Goal: Information Seeking & Learning: Learn about a topic

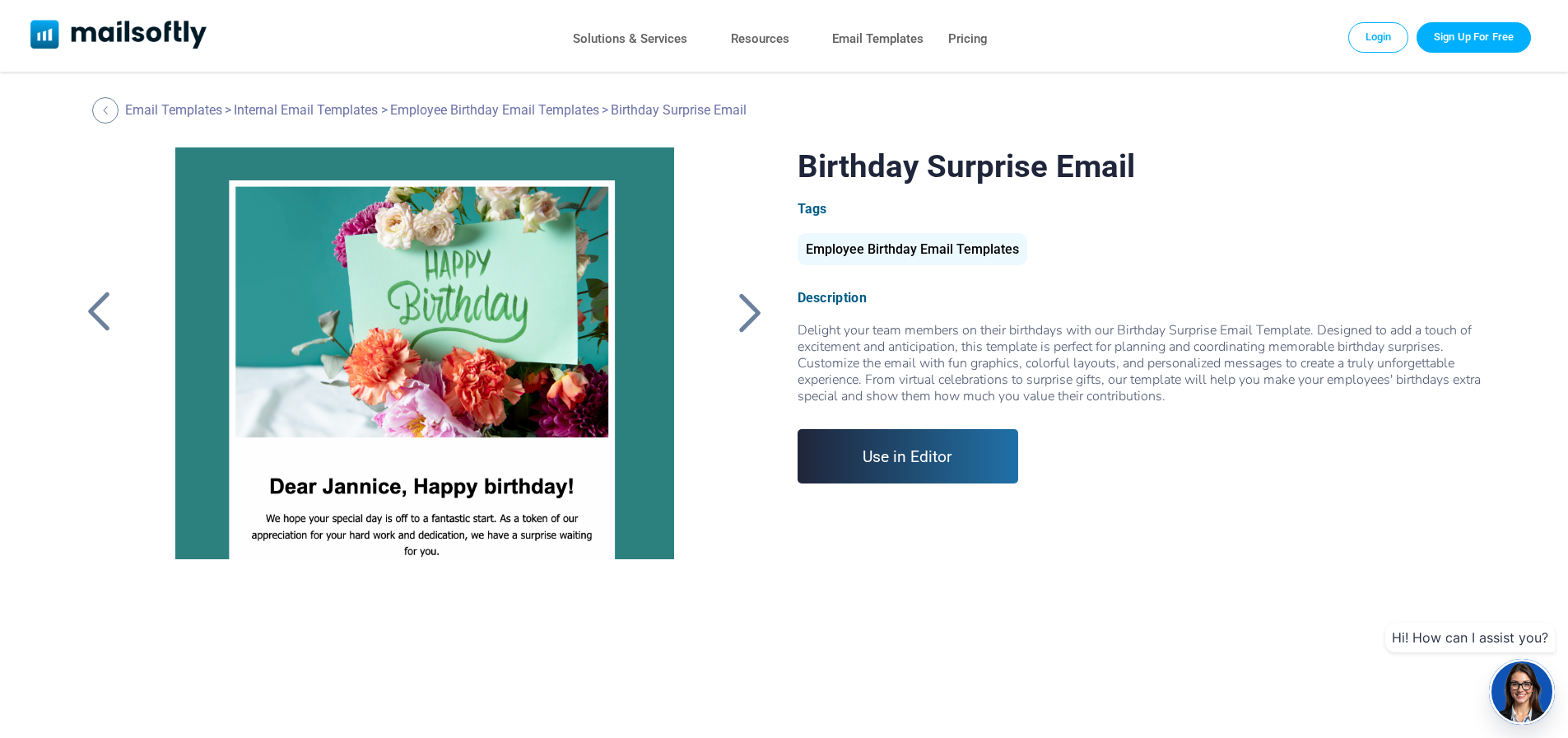
click at [743, 322] on div at bounding box center [750, 312] width 42 height 43
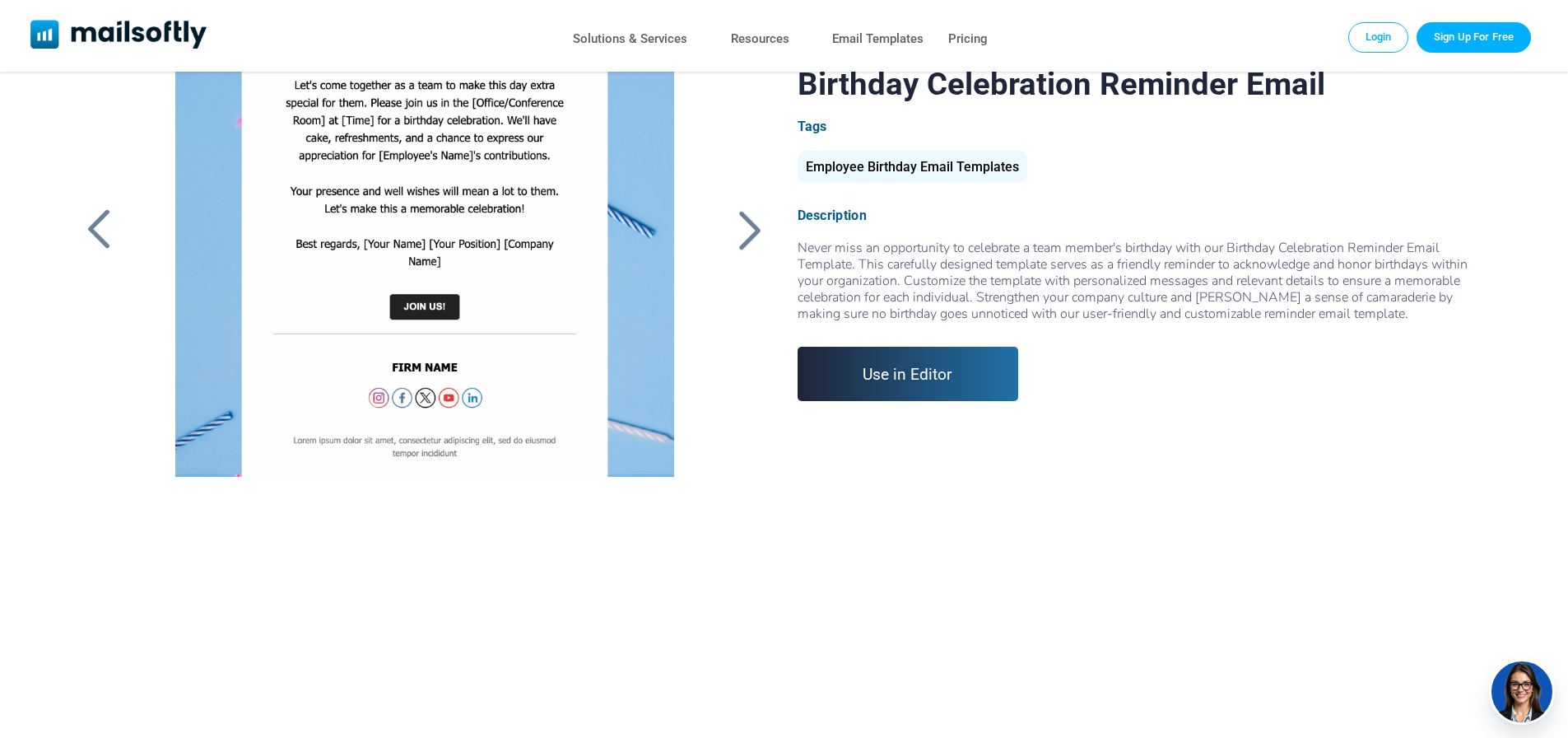
scroll to position [376, 0]
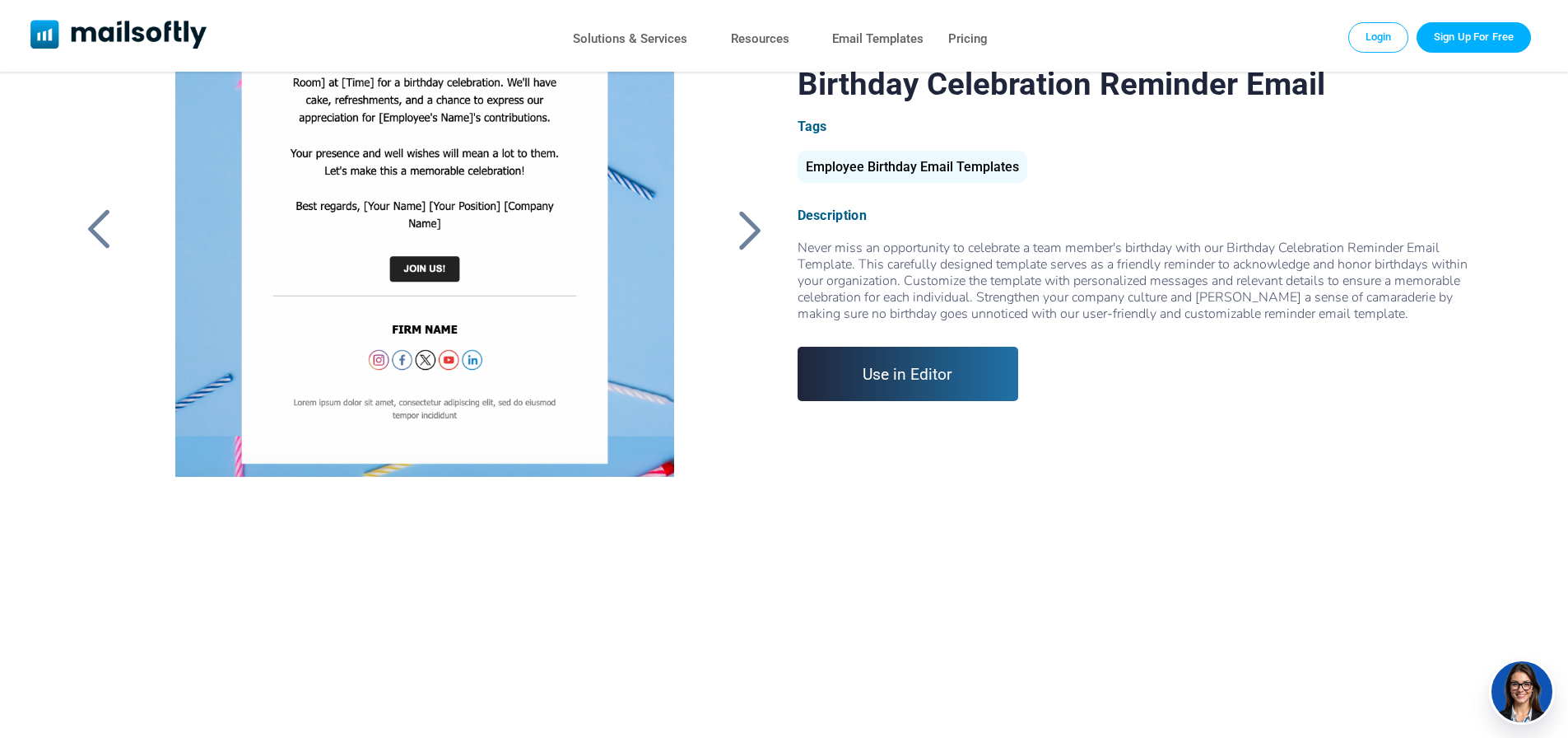
click at [763, 235] on div at bounding box center [750, 230] width 42 height 43
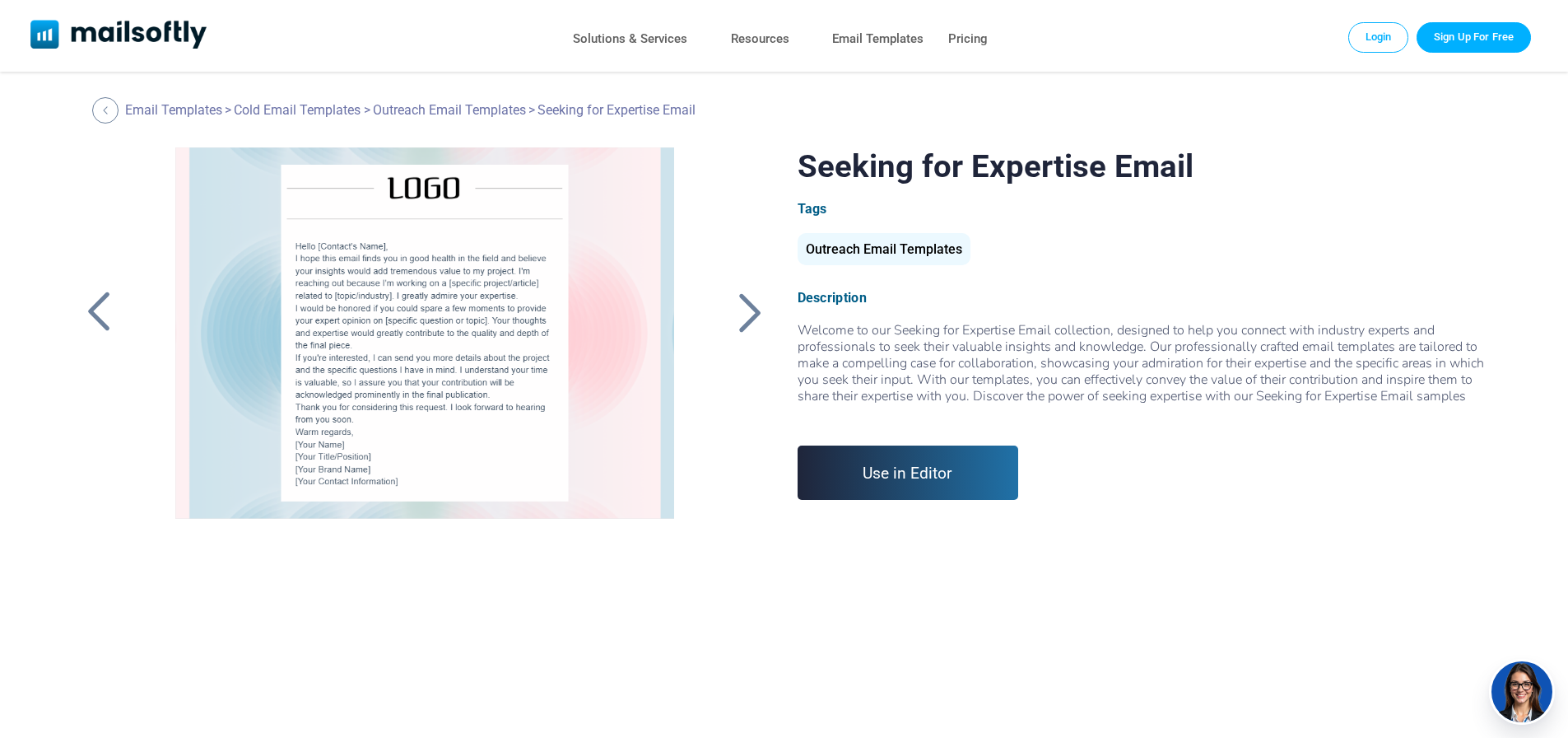
click at [750, 304] on div at bounding box center [750, 312] width 42 height 43
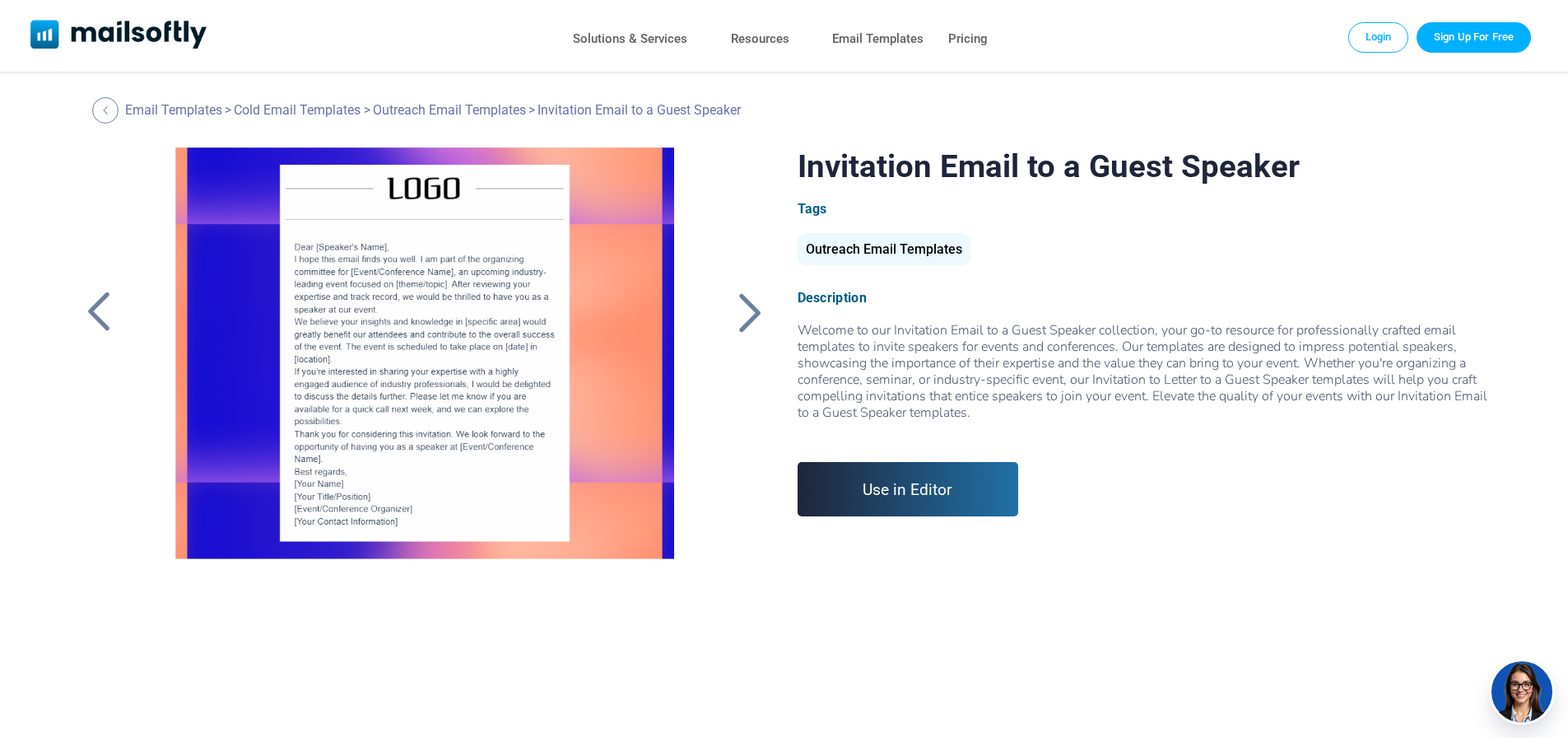
click at [748, 298] on div at bounding box center [750, 312] width 42 height 43
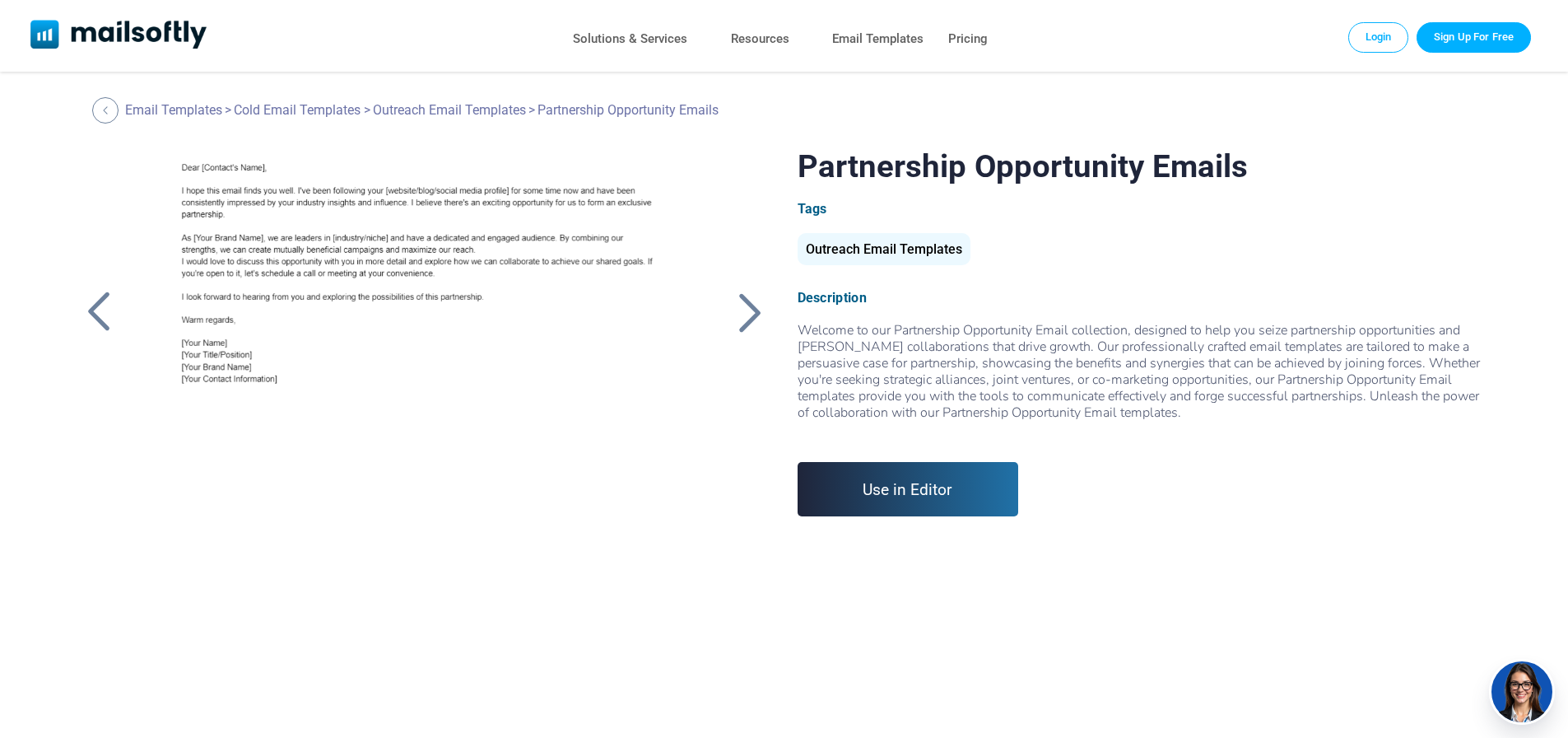
click at [748, 298] on div at bounding box center [750, 312] width 42 height 43
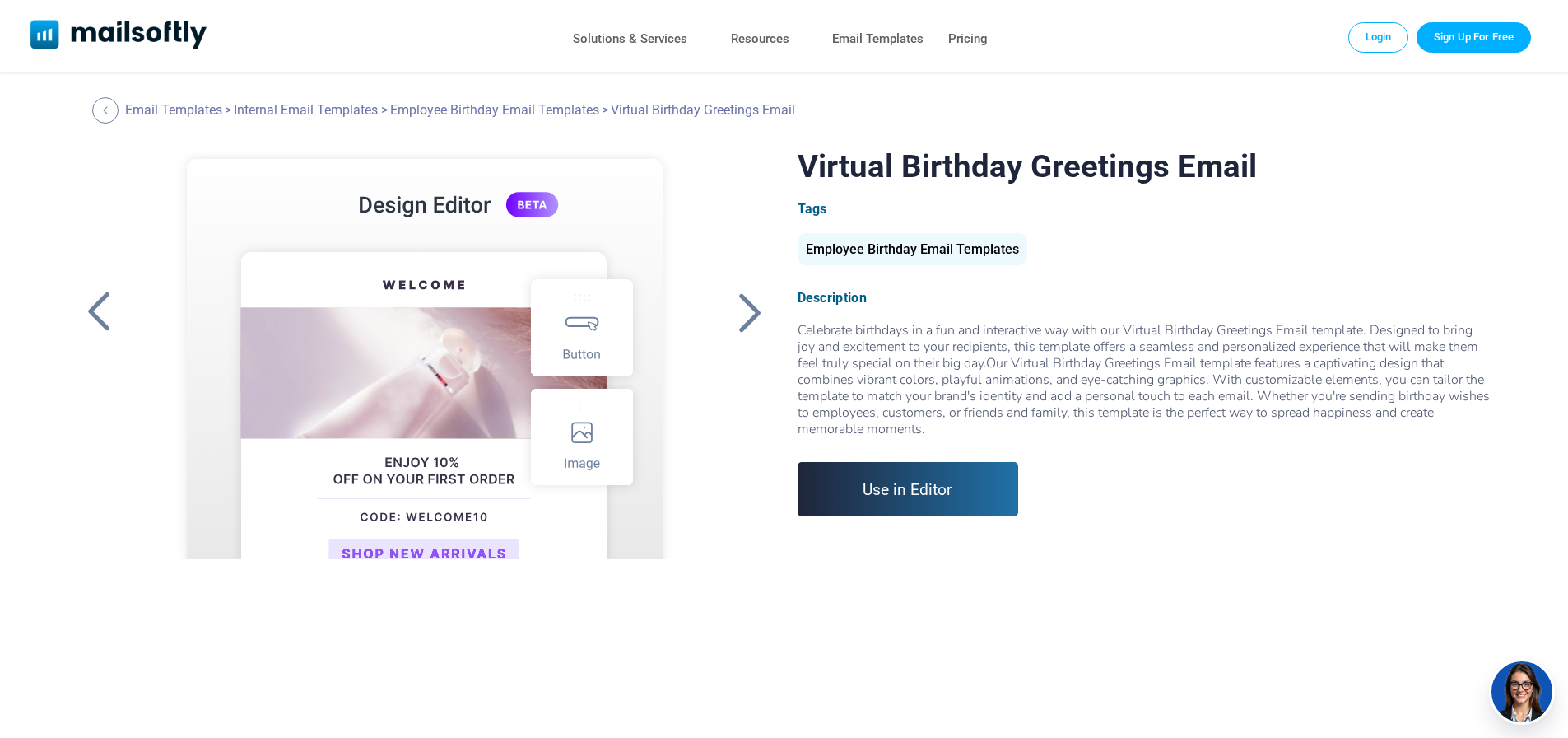
click at [748, 298] on div at bounding box center [750, 312] width 42 height 43
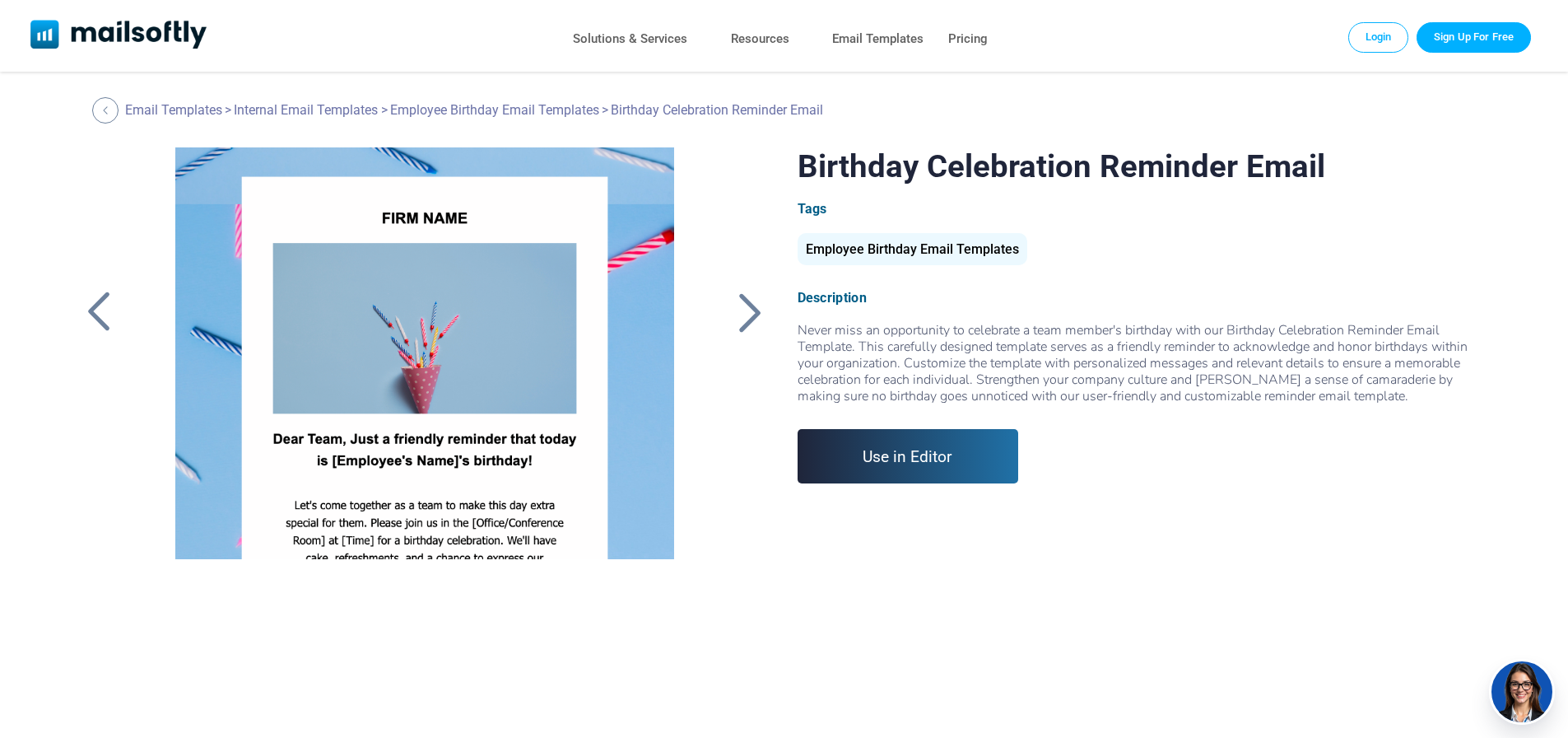
click at [742, 315] on div at bounding box center [750, 312] width 42 height 43
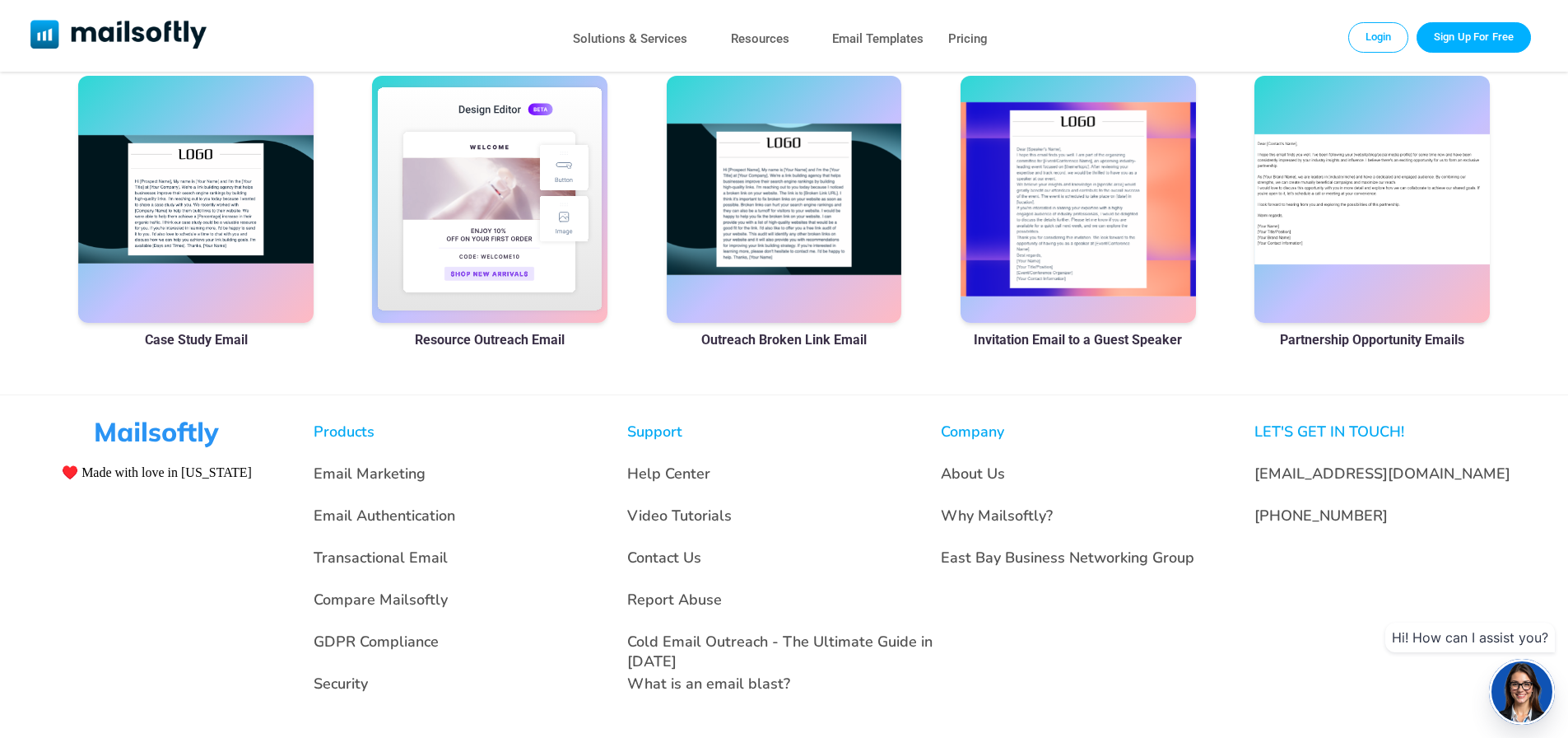
scroll to position [1189, 0]
